Goal: Check status: Check status

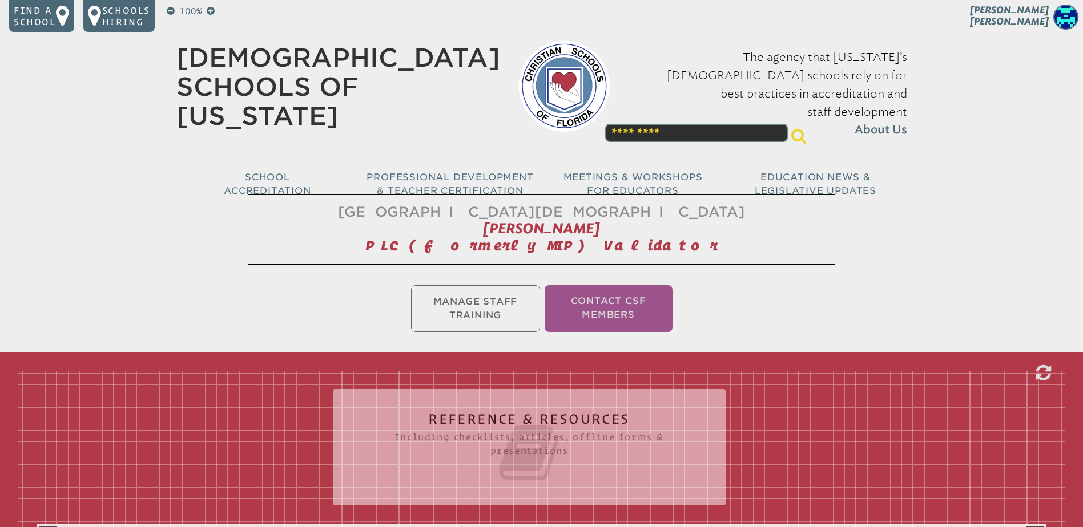
click at [1027, 17] on span "Pam Cameron" at bounding box center [1009, 16] width 79 height 22
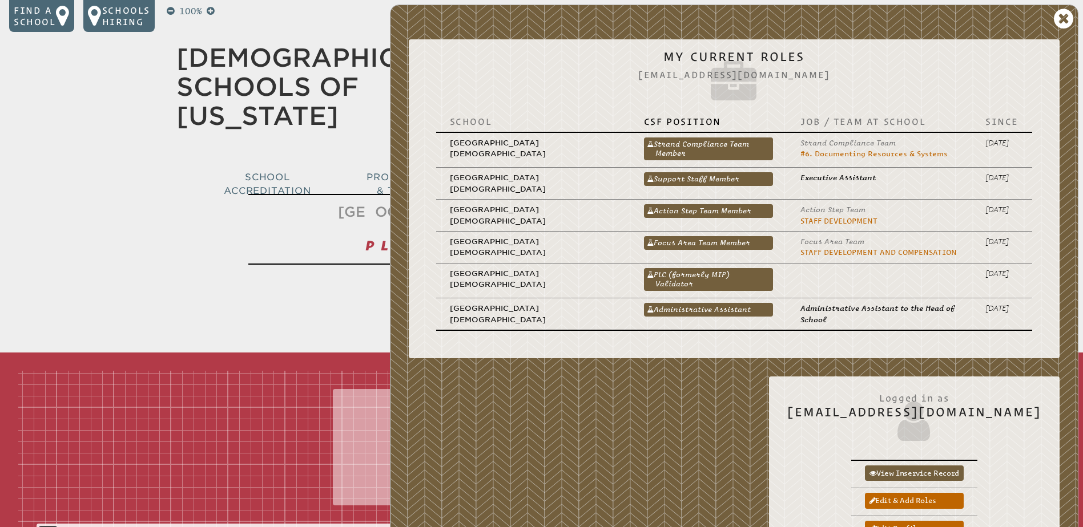
click at [696, 273] on link "PLC (formerly MIP) Validator" at bounding box center [708, 279] width 129 height 23
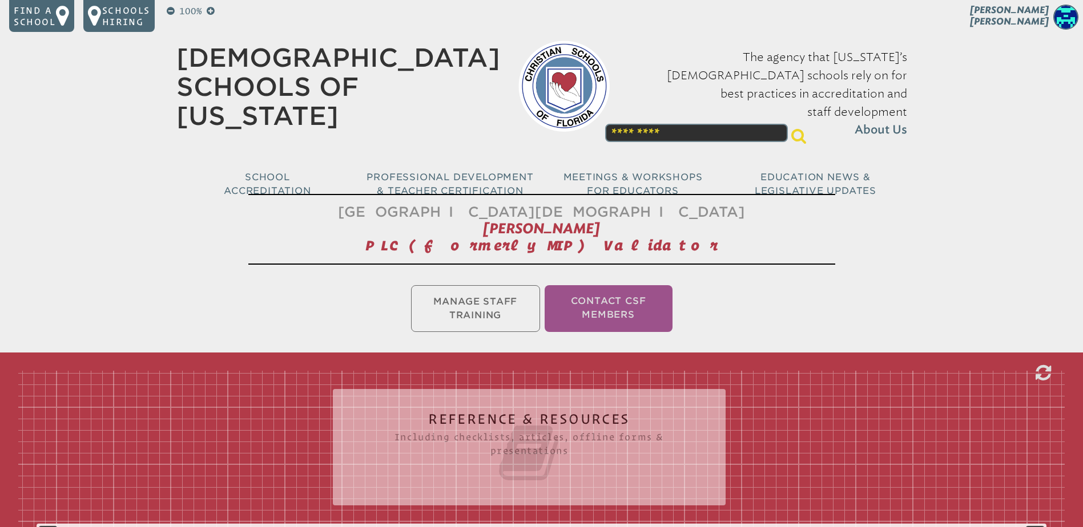
click at [457, 310] on ul "Manage Staff Training Contact CSF Members" at bounding box center [541, 308] width 1083 height 51
click at [475, 306] on ul "Manage Staff Training Contact CSF Members" at bounding box center [541, 308] width 1083 height 51
click at [481, 306] on ul "Manage Staff Training Contact CSF Members" at bounding box center [541, 308] width 1083 height 51
click at [482, 305] on ul "Manage Staff Training Contact CSF Members" at bounding box center [541, 308] width 1083 height 51
click at [1035, 16] on span "Pam Cameron" at bounding box center [1009, 16] width 79 height 22
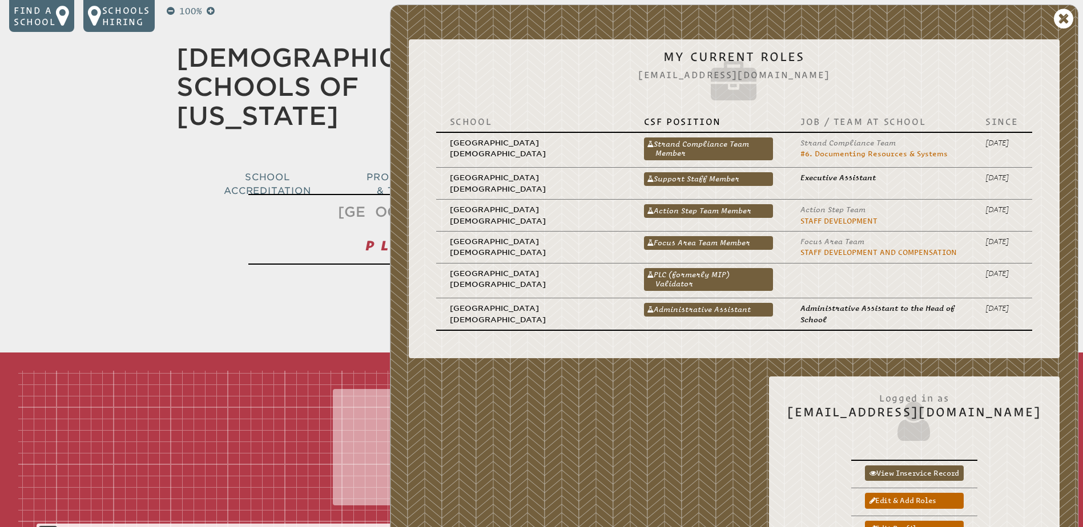
click at [719, 275] on link "PLC (formerly MIP) Validator" at bounding box center [708, 279] width 129 height 23
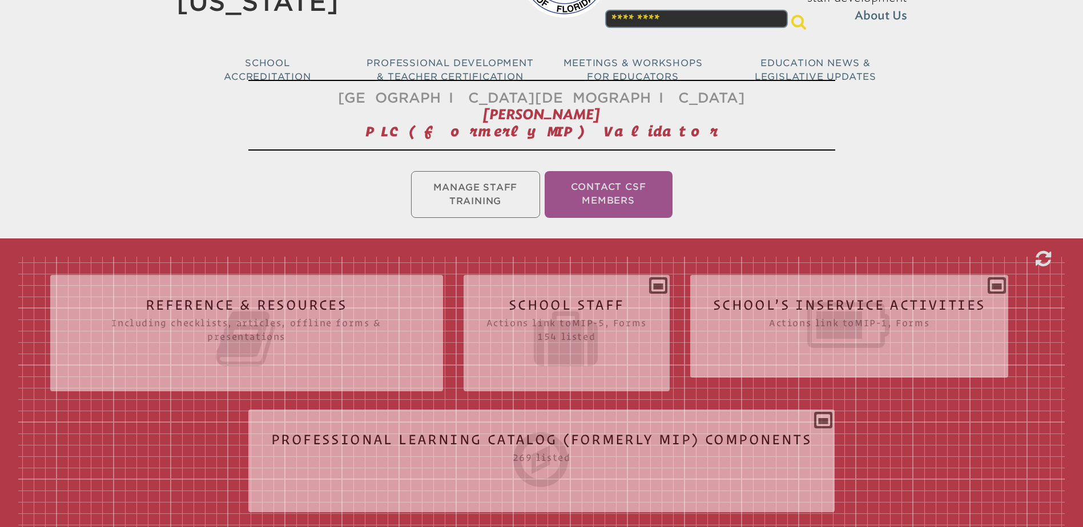
scroll to position [228, 0]
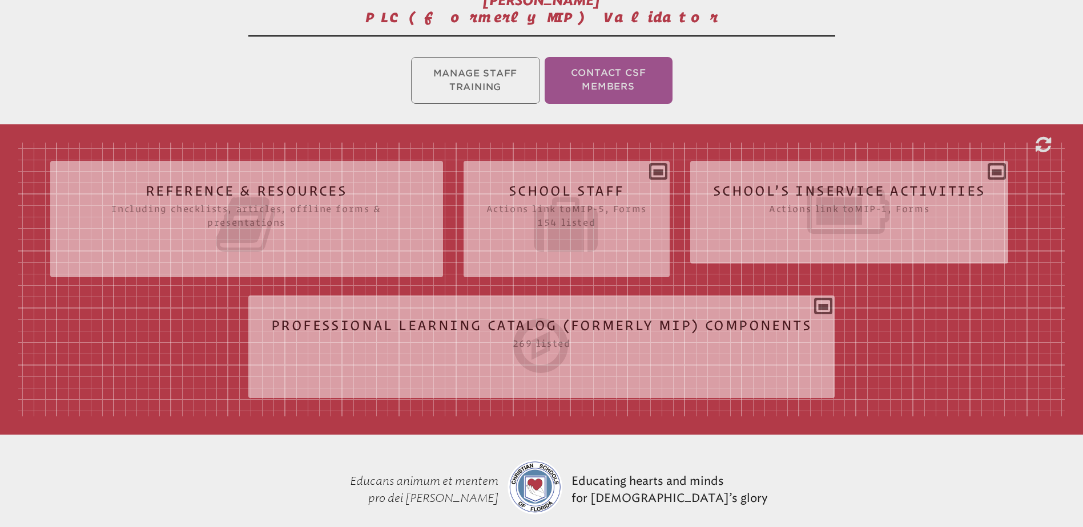
click at [792, 191] on icon at bounding box center [849, 211] width 273 height 64
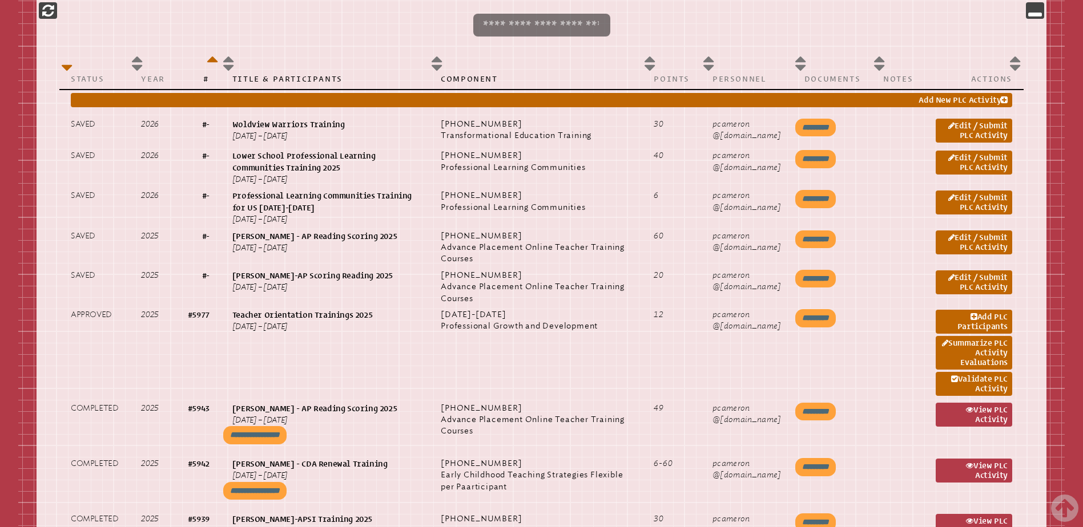
scroll to position [628, 0]
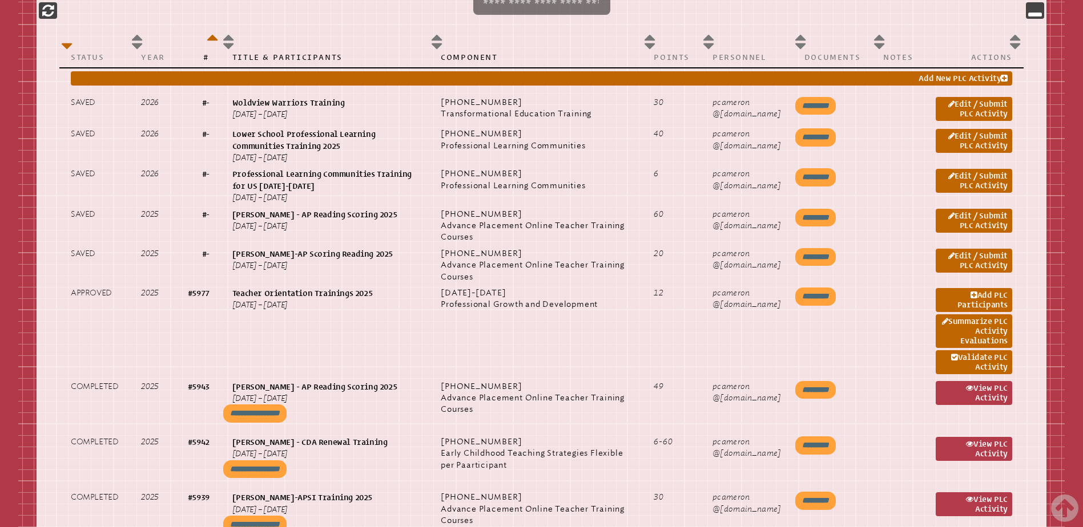
click at [955, 305] on link "Add PLC Participants" at bounding box center [973, 300] width 76 height 24
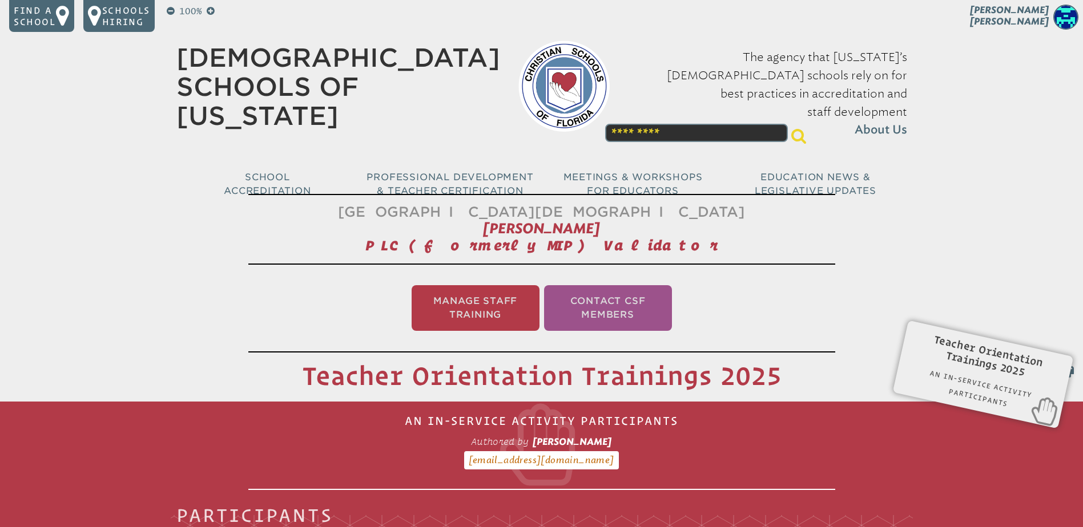
click at [1021, 11] on p "Pam Cameron" at bounding box center [988, 19] width 187 height 28
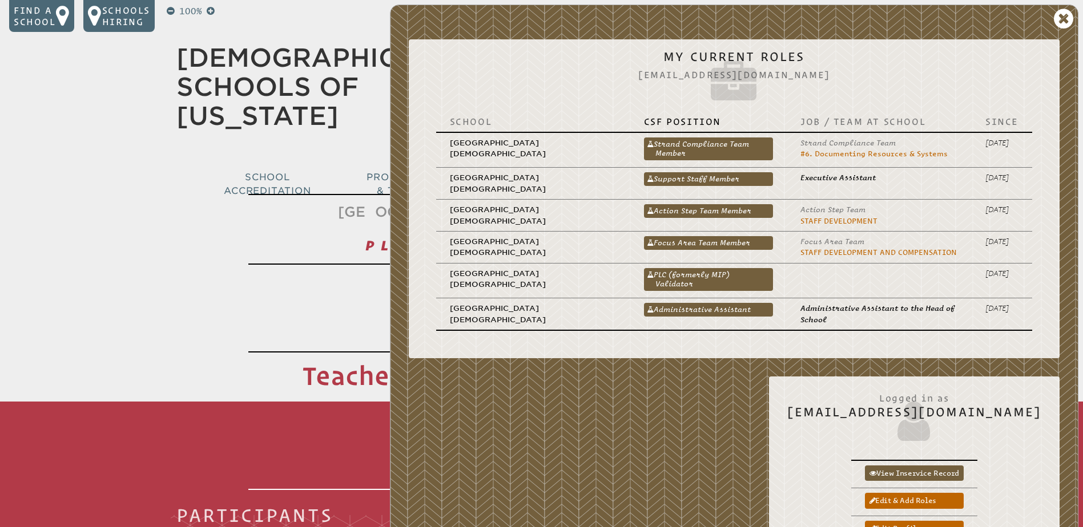
click at [723, 278] on link "PLC (formerly MIP) Validator" at bounding box center [708, 279] width 129 height 23
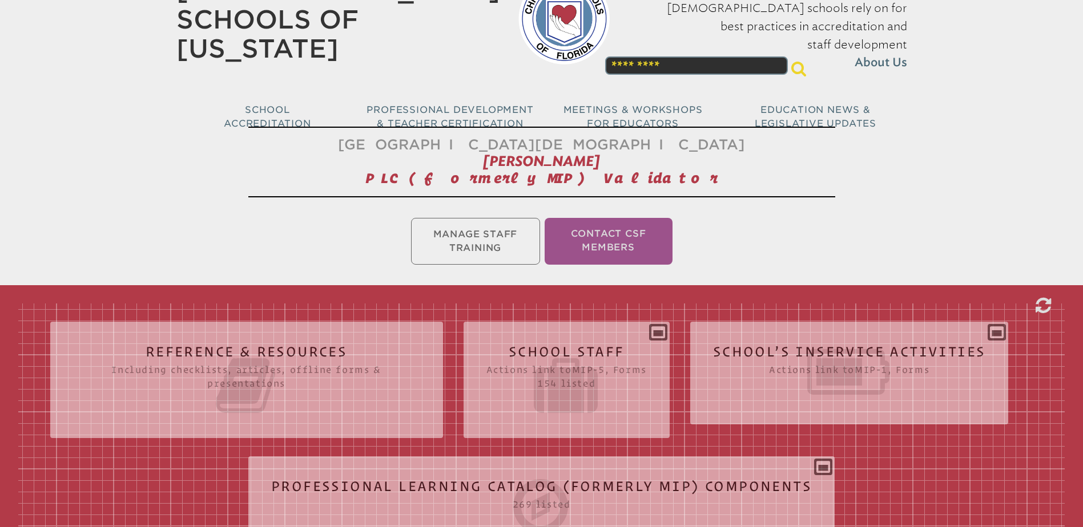
scroll to position [171, 0]
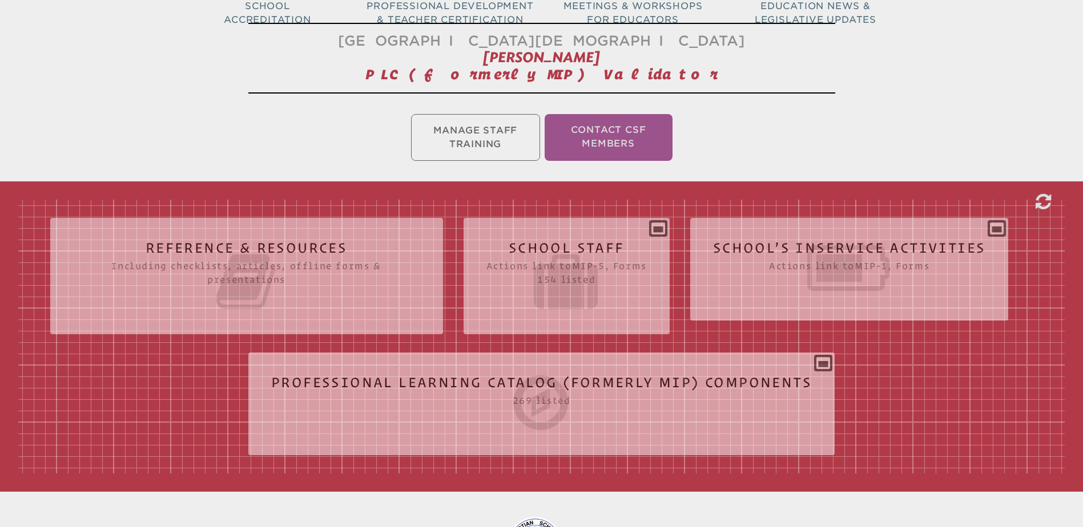
click at [813, 244] on icon at bounding box center [849, 268] width 273 height 64
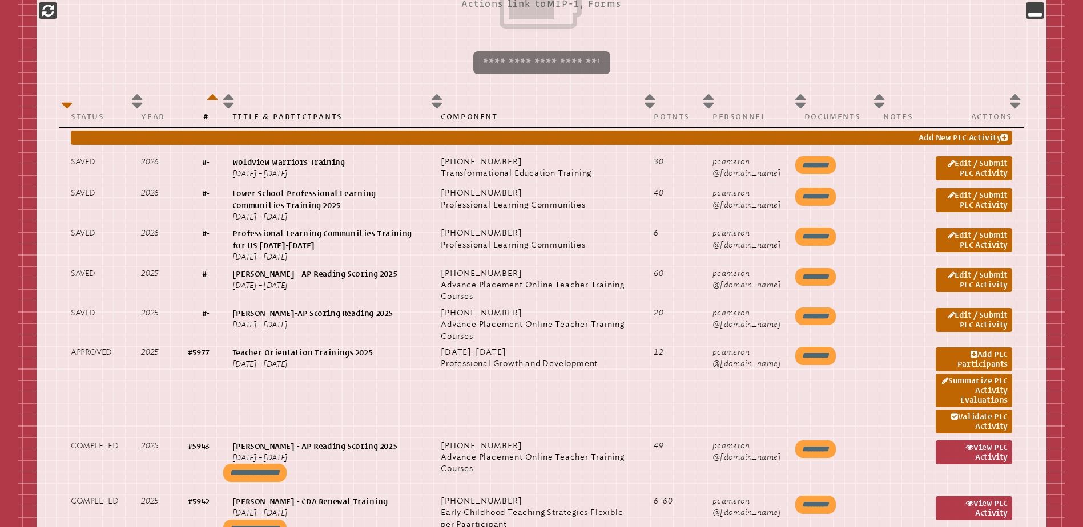
scroll to position [571, 0]
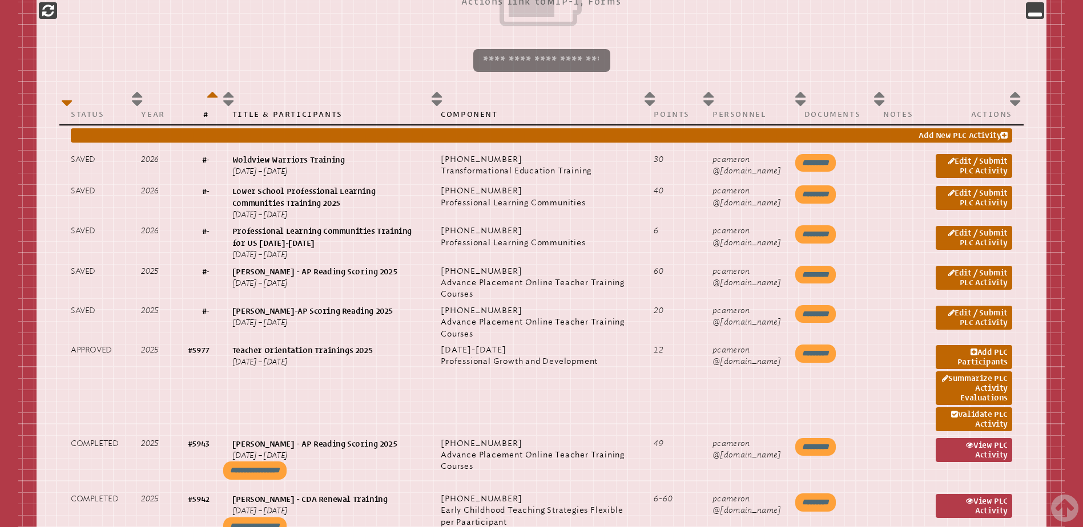
click at [977, 415] on link "Validate PLC Activity" at bounding box center [973, 420] width 76 height 24
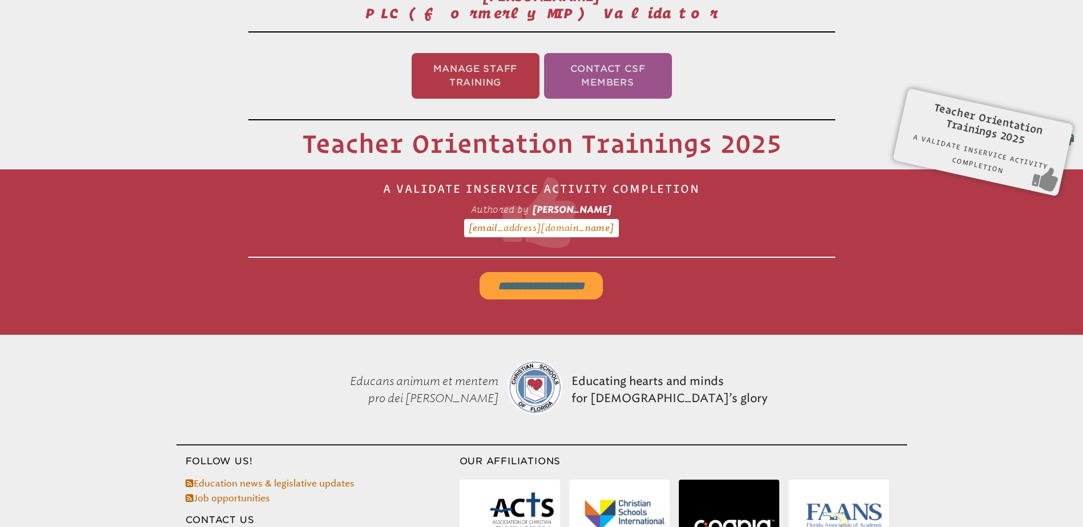
scroll to position [189, 0]
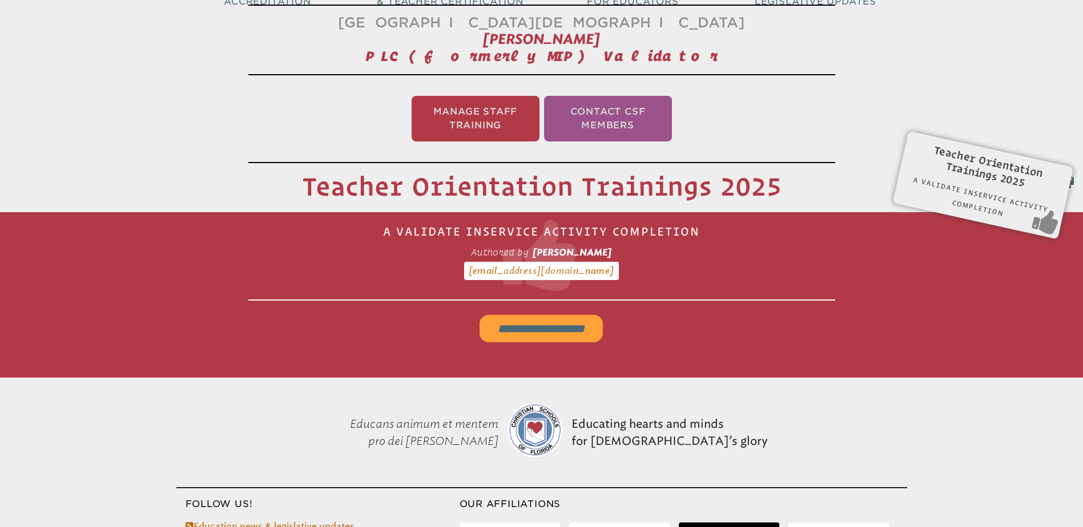
click at [545, 329] on input "**********" at bounding box center [540, 328] width 123 height 27
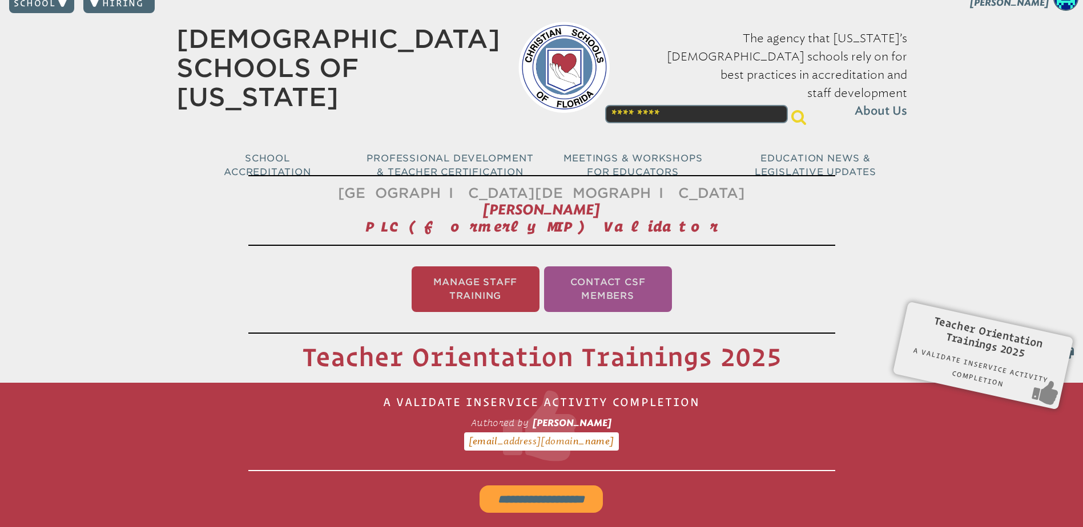
scroll to position [0, 0]
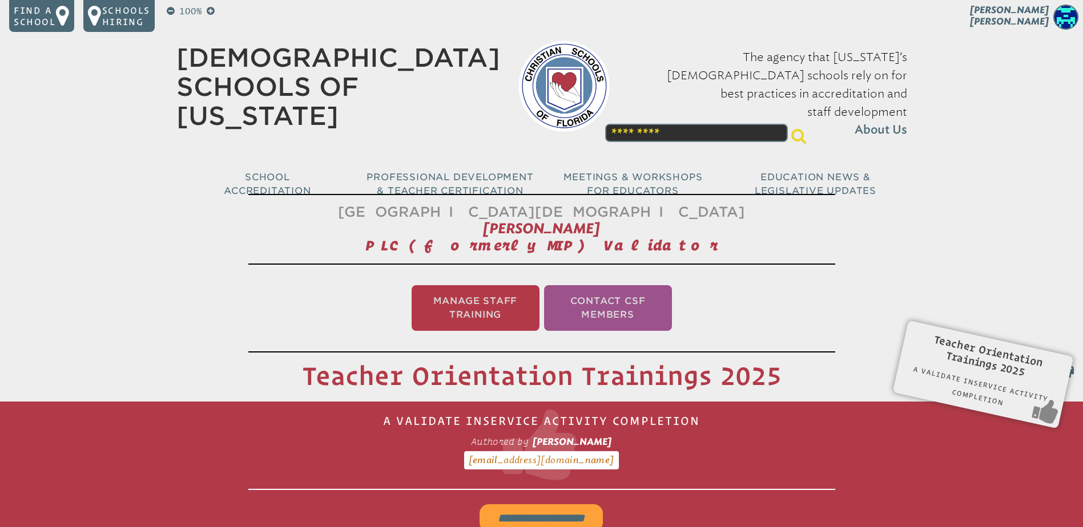
click at [1034, 4] on div "100% Find a school Schools Hiring Pam Cameron Pam Cameron My Current Roles pcam…" at bounding box center [541, 108] width 1083 height 216
click at [1040, 10] on span "Pam Cameron" at bounding box center [1009, 16] width 79 height 22
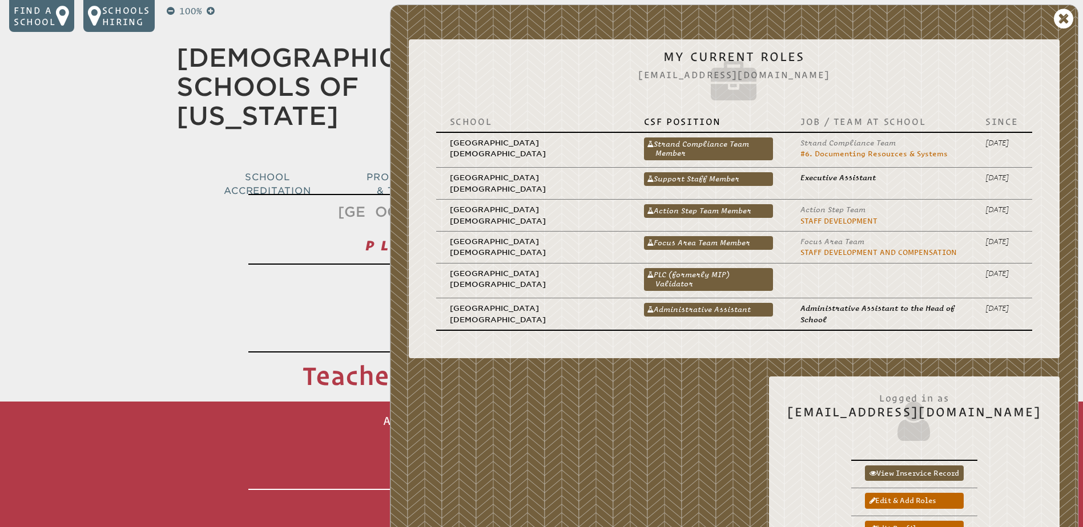
click at [714, 275] on link "PLC (formerly MIP) Validator" at bounding box center [708, 279] width 129 height 23
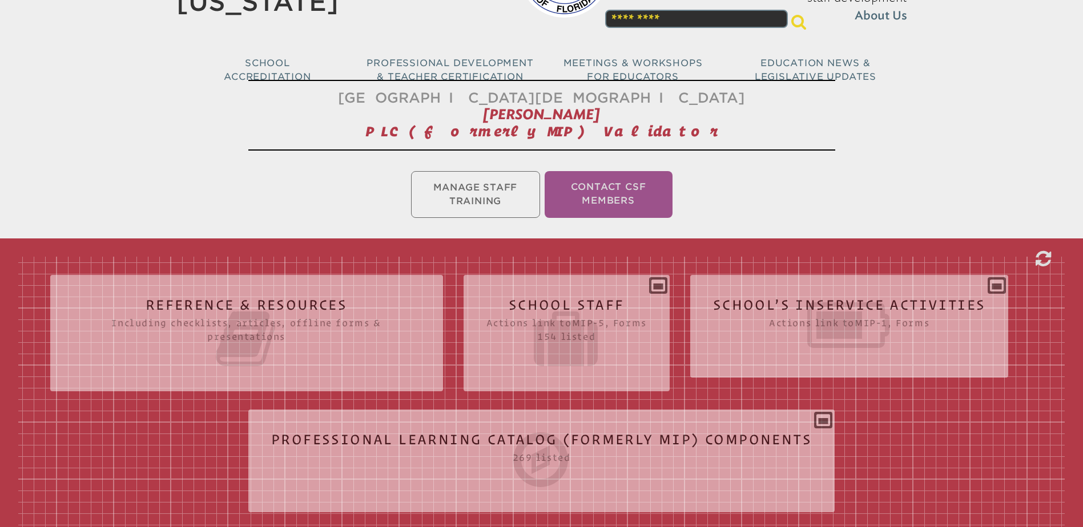
scroll to position [228, 0]
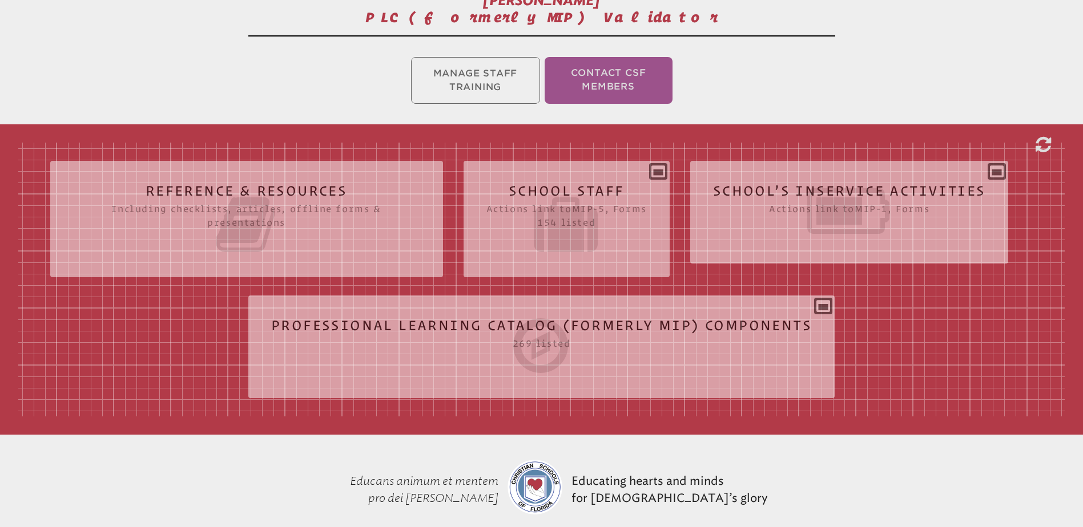
click at [783, 187] on icon at bounding box center [849, 211] width 273 height 64
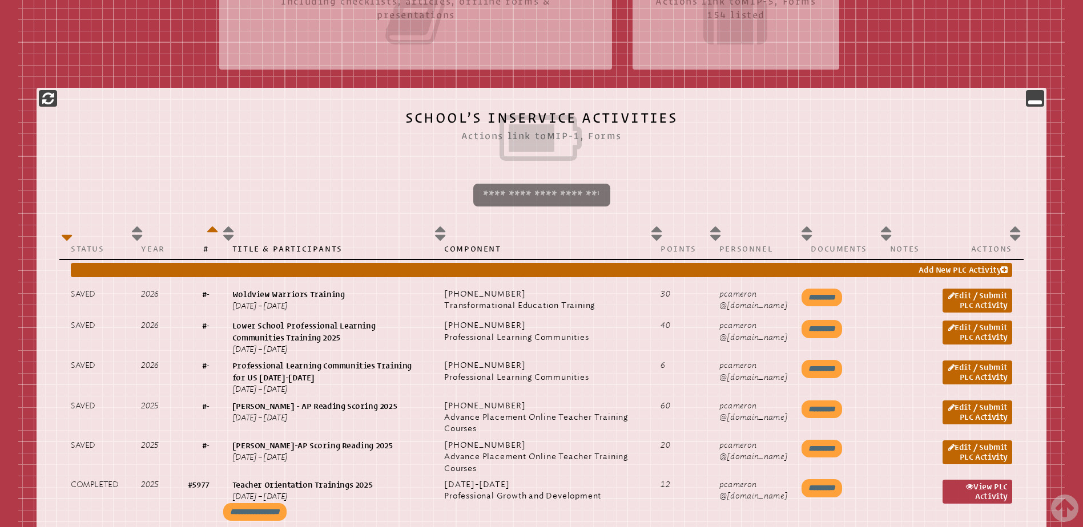
scroll to position [342, 0]
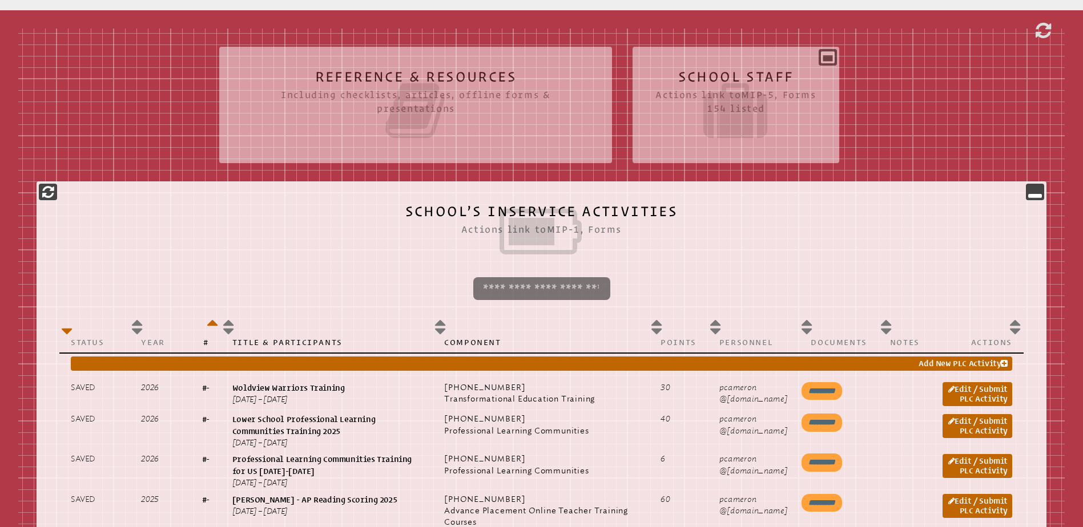
drag, startPoint x: 727, startPoint y: 70, endPoint x: 359, endPoint y: 157, distance: 378.2
click at [727, 70] on h2 "School Staff Actions link to mip-5 , Forms 154 listed" at bounding box center [735, 106] width 160 height 73
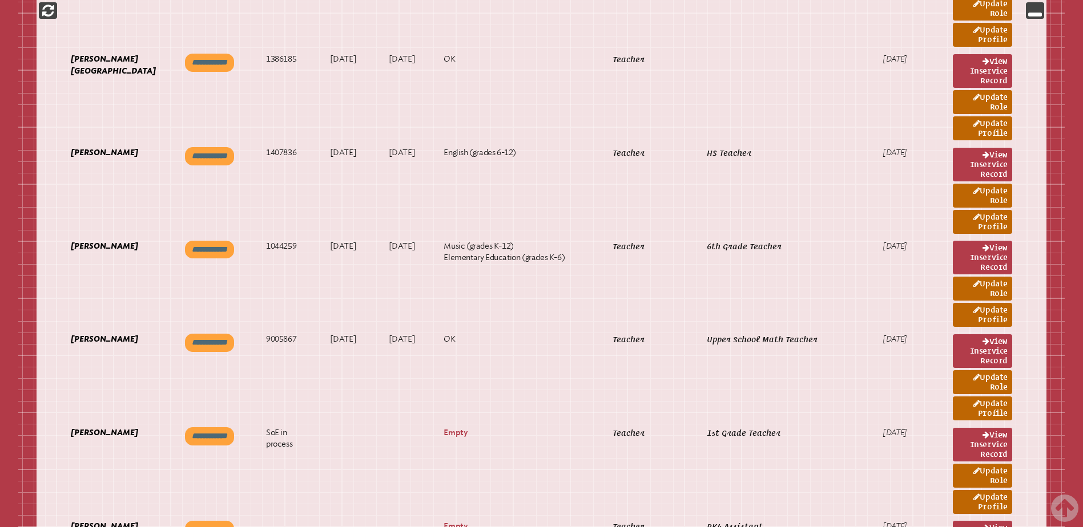
scroll to position [913, 0]
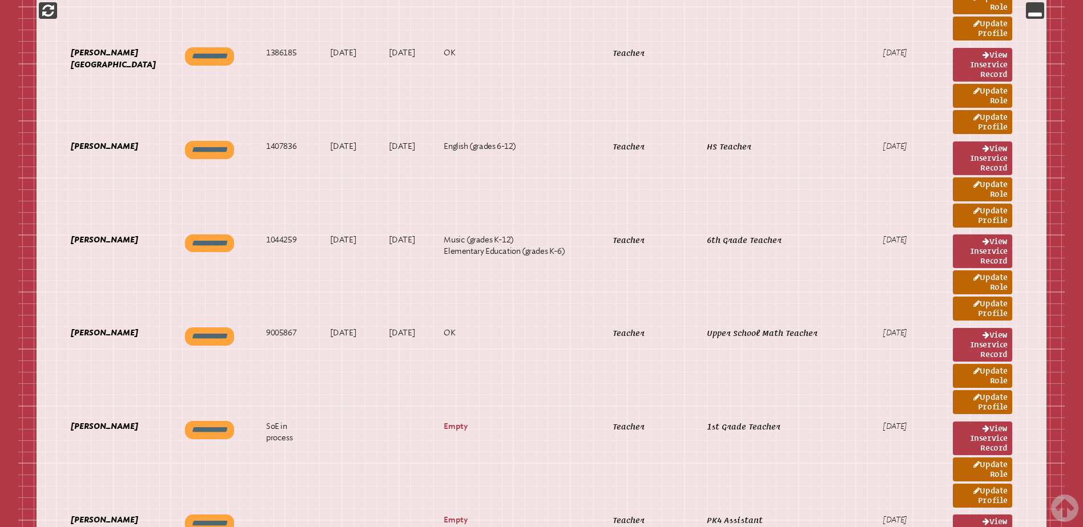
click at [971, 241] on link "View inservice record" at bounding box center [982, 252] width 59 height 34
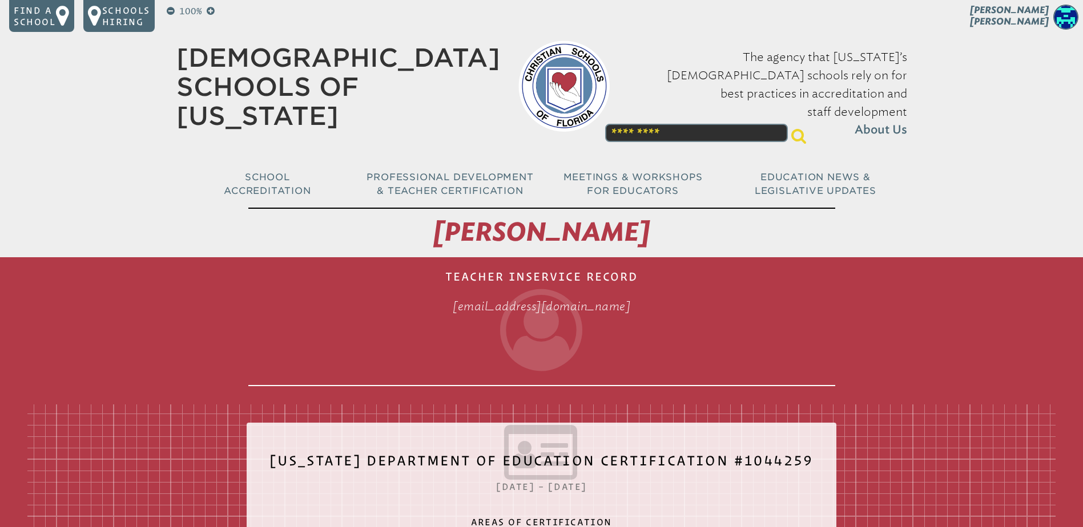
click at [1030, 13] on span "Pam Cameron" at bounding box center [1009, 16] width 79 height 22
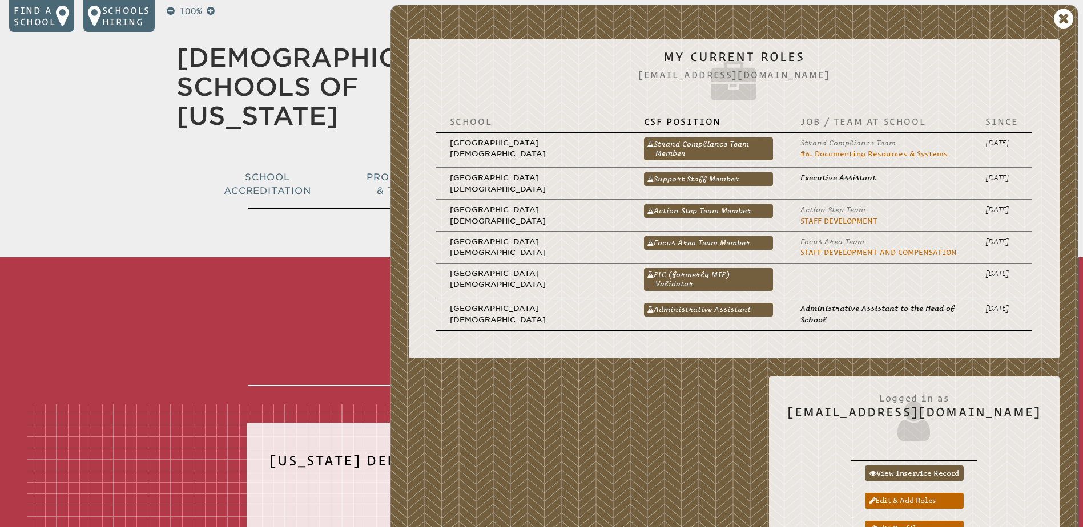
click at [709, 275] on link "PLC (formerly MIP) Validator" at bounding box center [708, 279] width 129 height 23
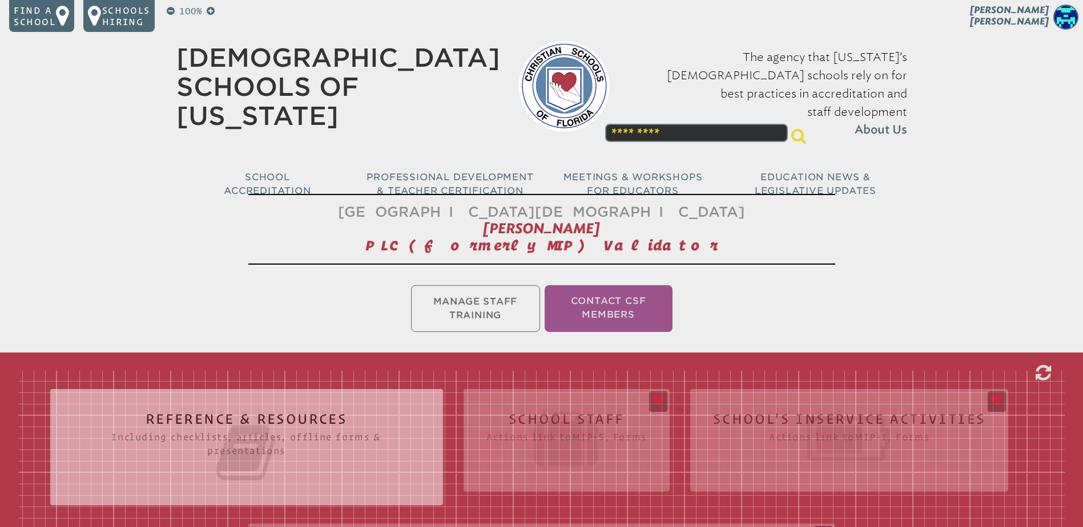
scroll to position [228, 0]
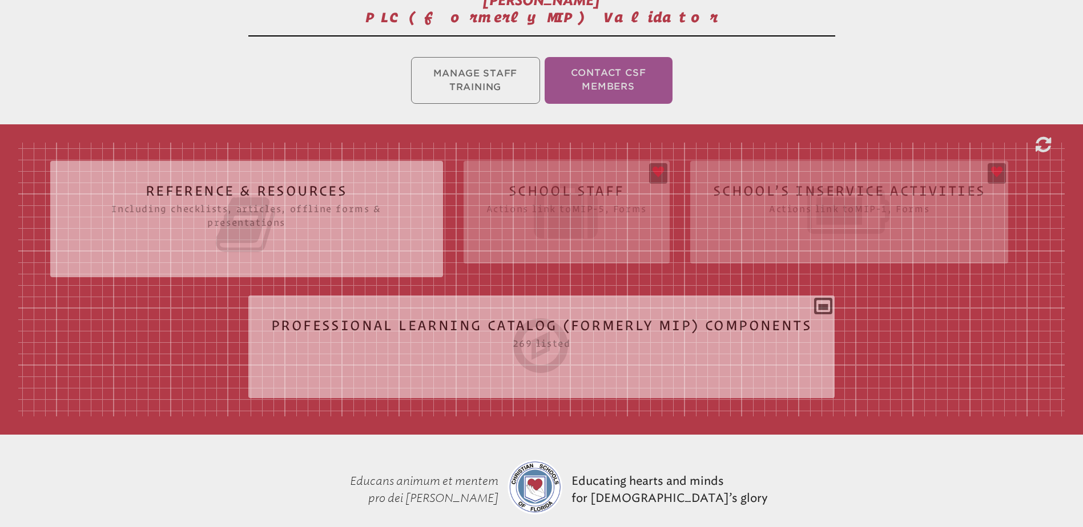
click at [819, 189] on div "Reference & Resources Including checklists, articles, offline forms & presentat…" at bounding box center [541, 280] width 1046 height 274
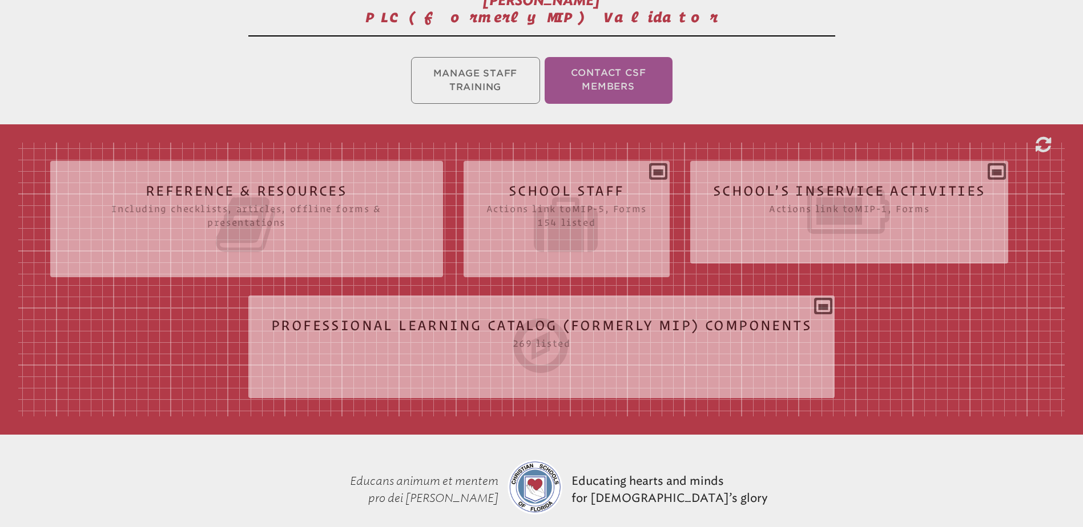
click at [820, 186] on icon at bounding box center [849, 211] width 273 height 64
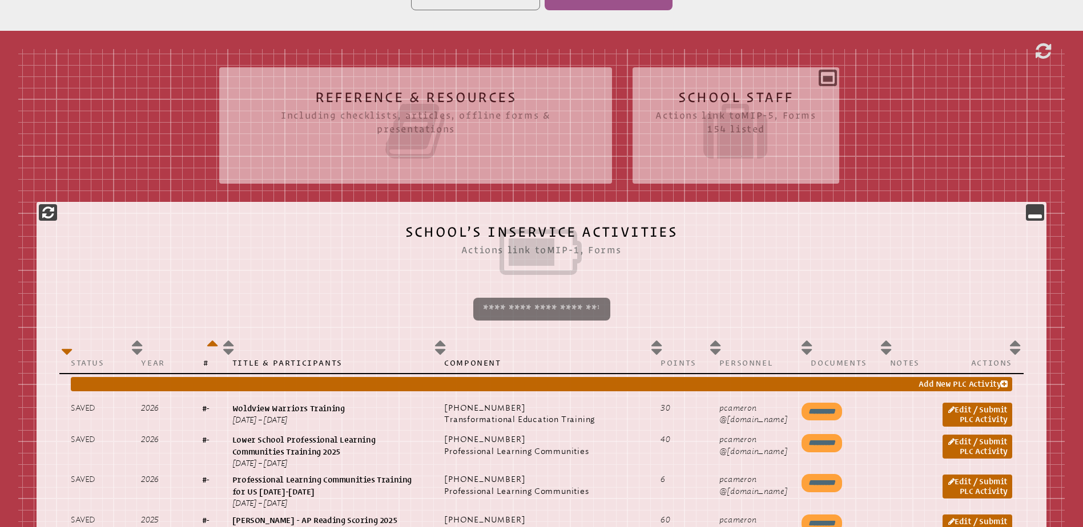
scroll to position [400, 0]
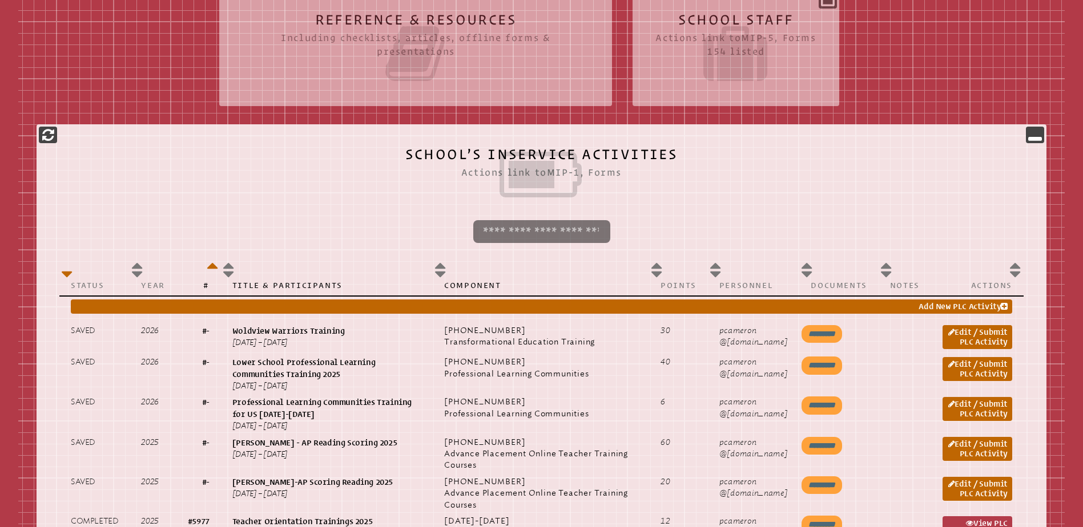
click at [723, 18] on h2 "School Staff Actions link to mip-5 , Forms 154 listed" at bounding box center [735, 49] width 160 height 73
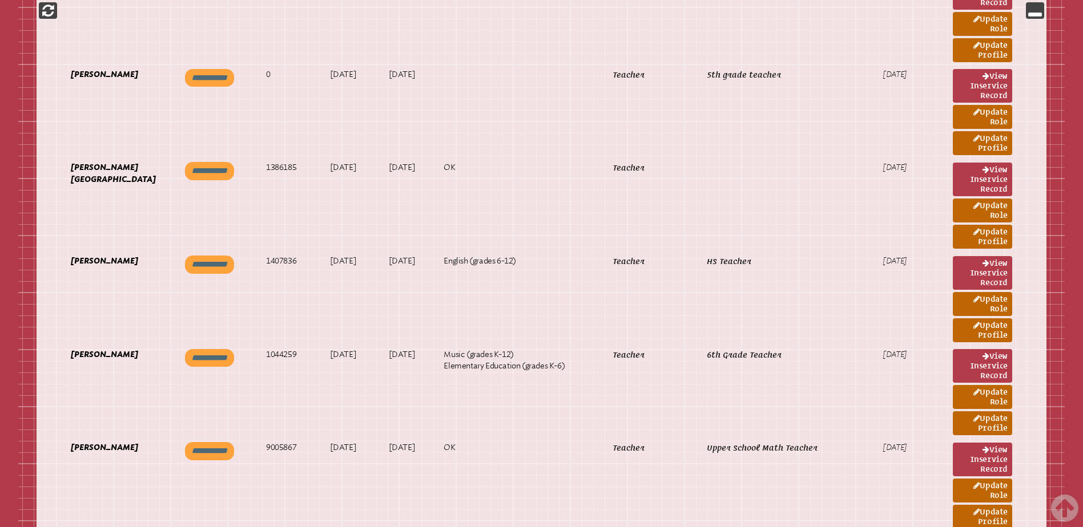
scroll to position [799, 0]
click at [980, 363] on link "View inservice record" at bounding box center [982, 366] width 59 height 34
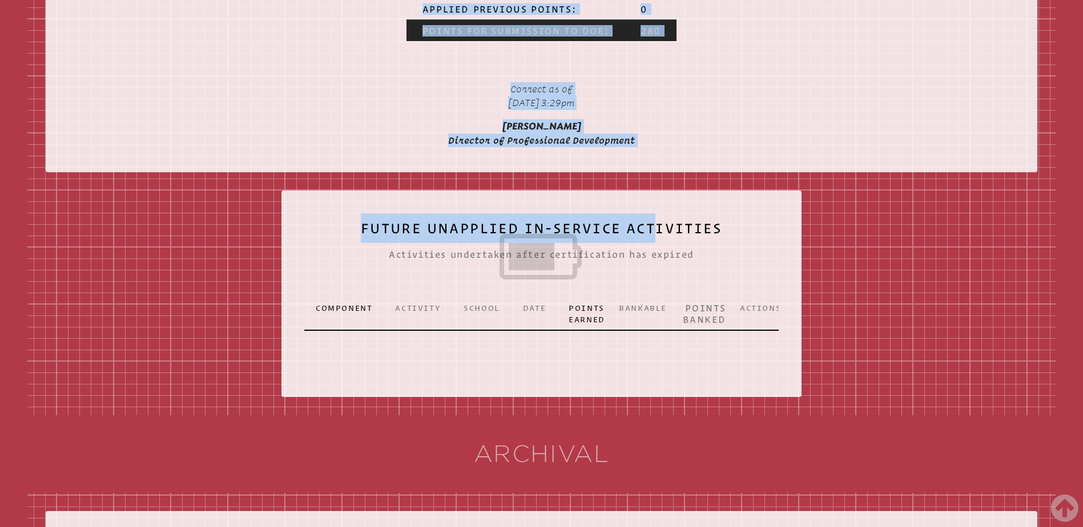
scroll to position [2112, 0]
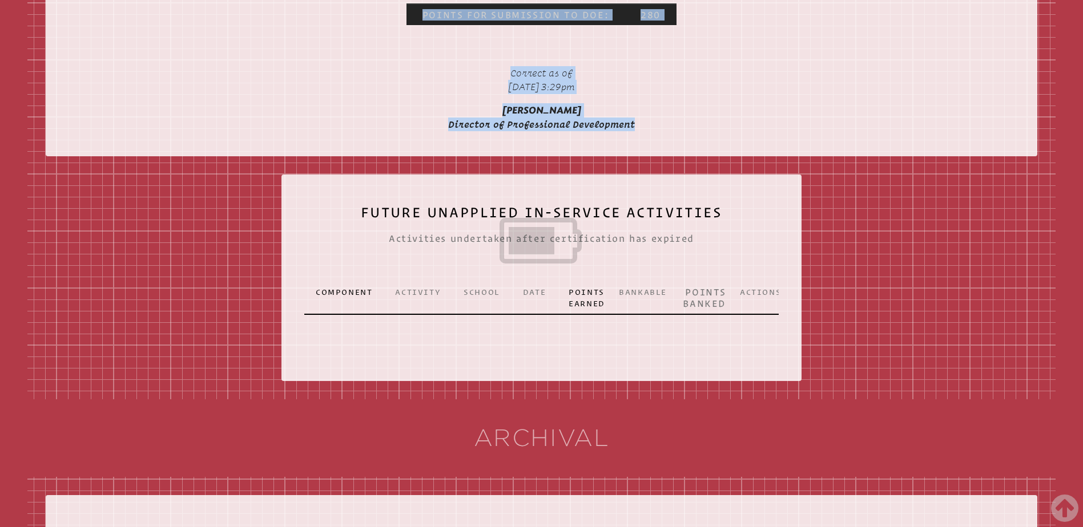
drag, startPoint x: 433, startPoint y: 223, endPoint x: 643, endPoint y: 165, distance: 218.3
copy div "Lorem Ipsumd Sitamet Consectet Adipis elitsed@doeiusmodt.inc Utlabor Etdolorema…"
